Goal: Complete application form: Complete application form

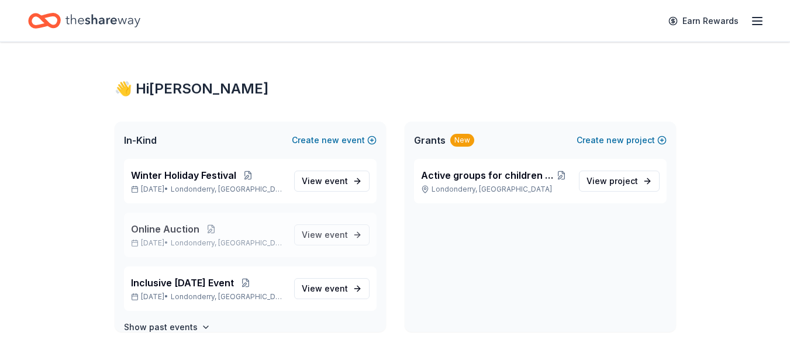
click at [167, 229] on span "Online Auction" at bounding box center [165, 229] width 68 height 14
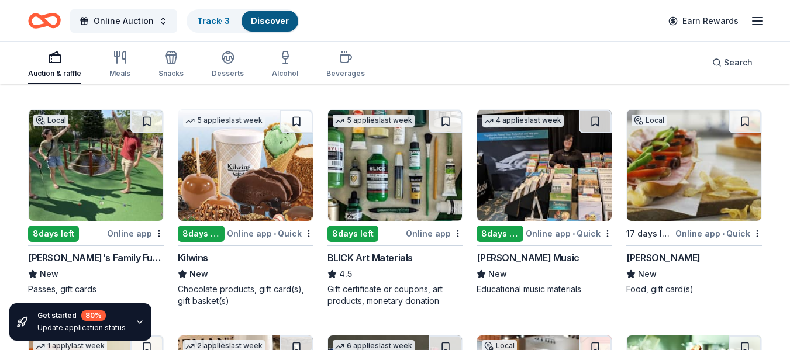
scroll to position [1969, 0]
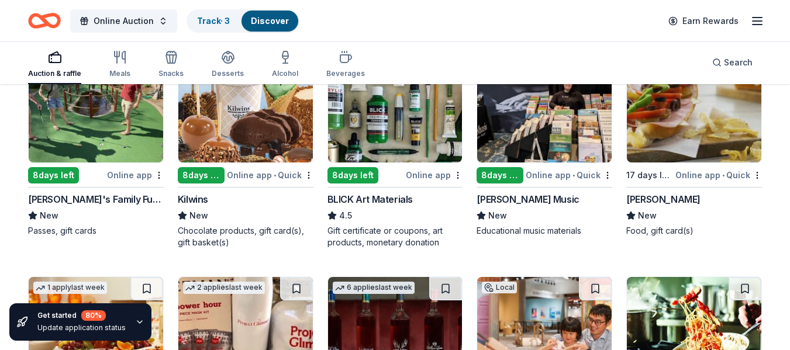
click at [654, 194] on div "[PERSON_NAME]" at bounding box center [663, 199] width 74 height 14
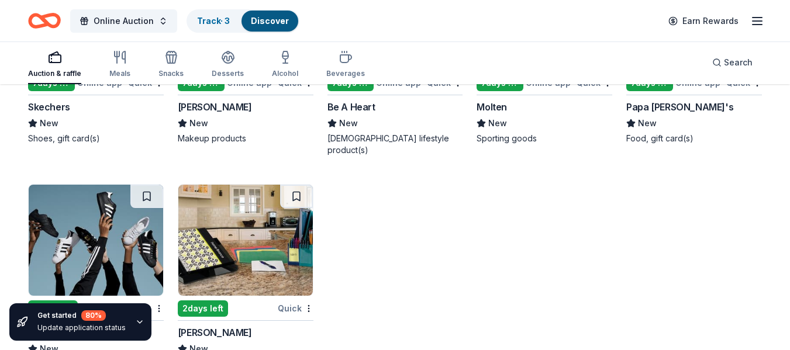
scroll to position [6570, 0]
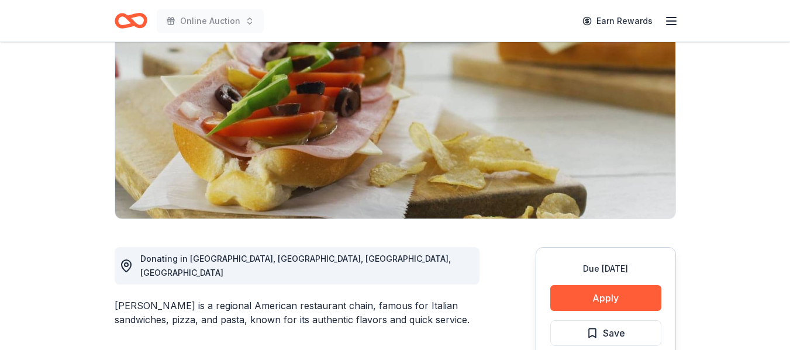
scroll to position [117, 0]
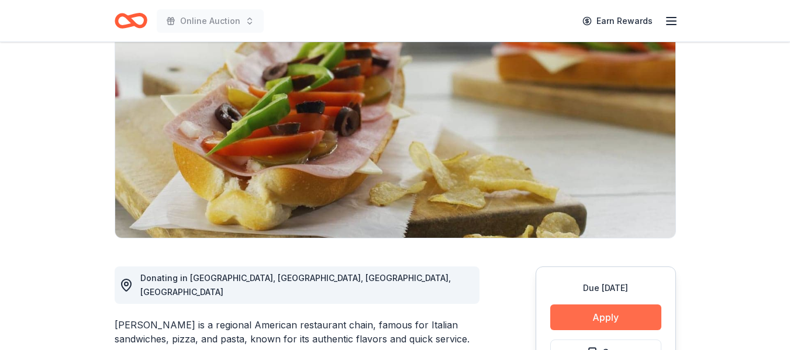
click at [601, 319] on button "Apply" at bounding box center [605, 318] width 111 height 26
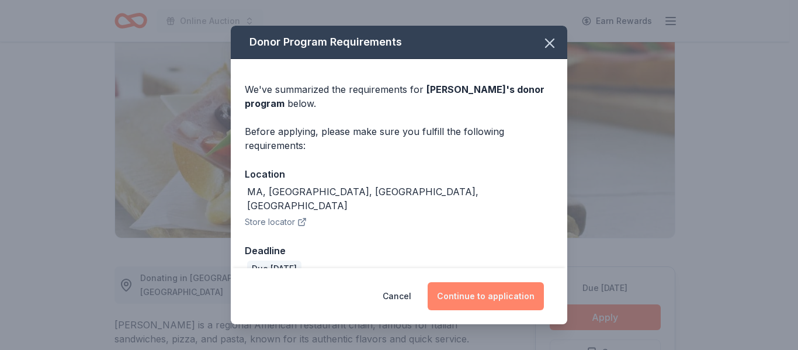
click at [484, 296] on button "Continue to application" at bounding box center [486, 296] width 116 height 28
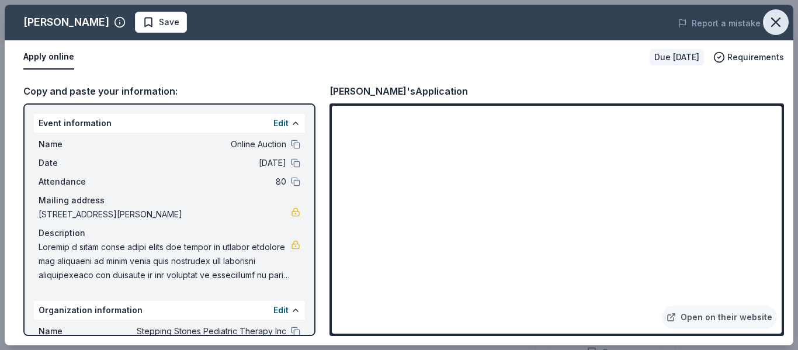
click at [769, 22] on icon "button" at bounding box center [776, 22] width 16 height 16
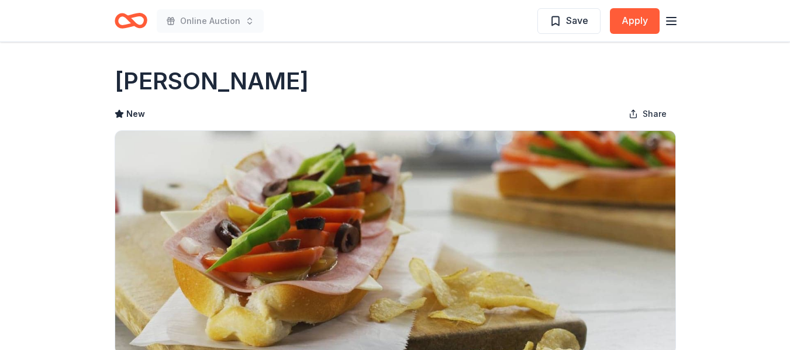
scroll to position [0, 0]
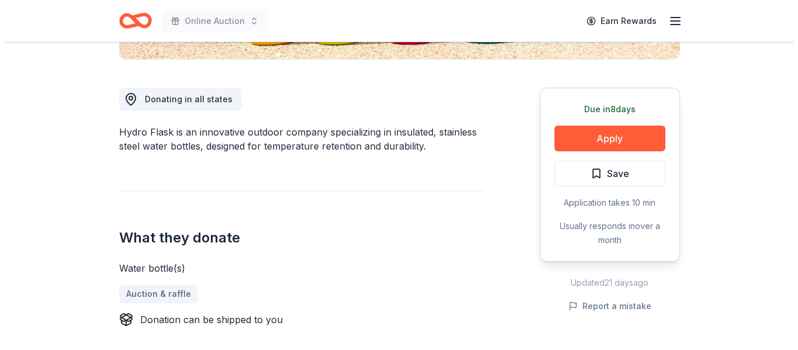
scroll to position [351, 0]
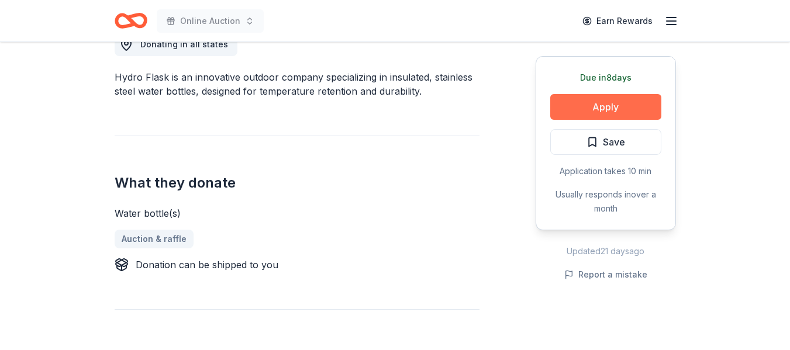
click at [567, 110] on button "Apply" at bounding box center [605, 107] width 111 height 26
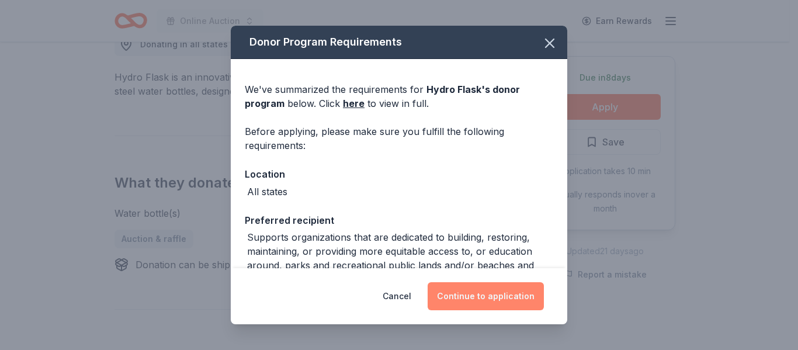
click at [477, 303] on button "Continue to application" at bounding box center [486, 296] width 116 height 28
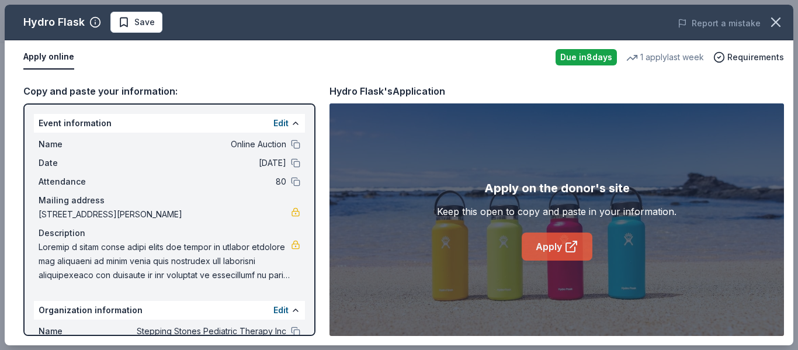
click at [544, 247] on link "Apply" at bounding box center [557, 247] width 71 height 28
